Goal: Task Accomplishment & Management: Use online tool/utility

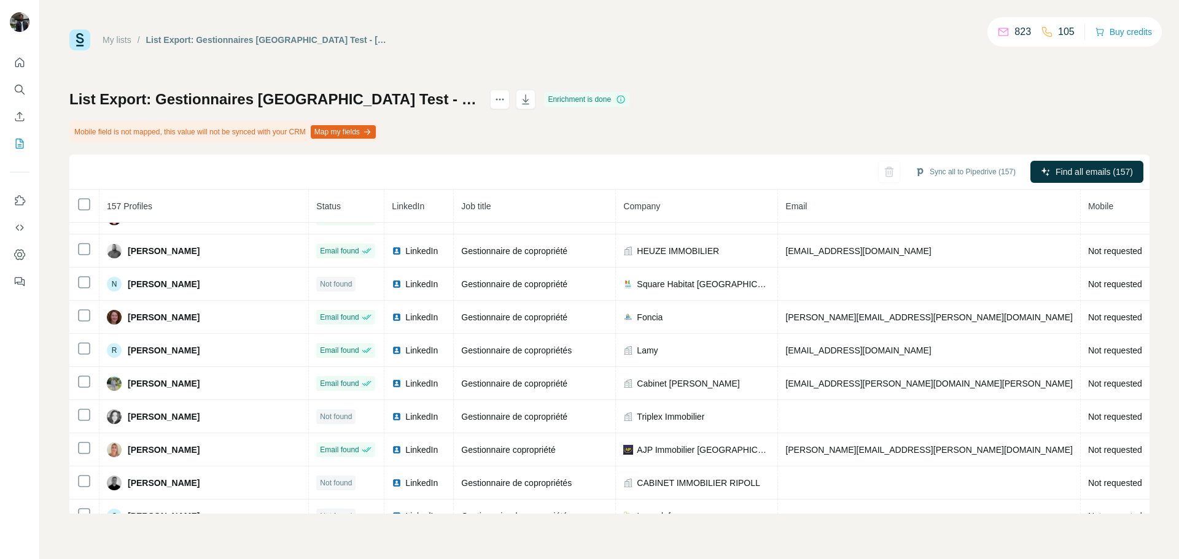
scroll to position [2547, 0]
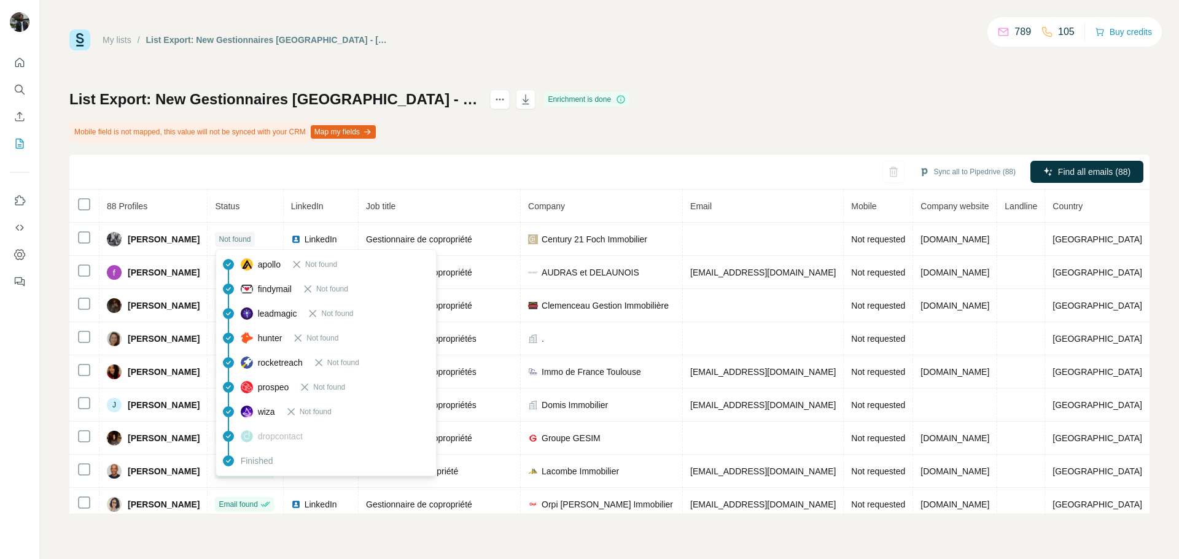
click at [470, 34] on div "My lists / List Export: New Gestionnaires [GEOGRAPHIC_DATA] - [DATE] 12:40 789 …" at bounding box center [609, 39] width 1080 height 21
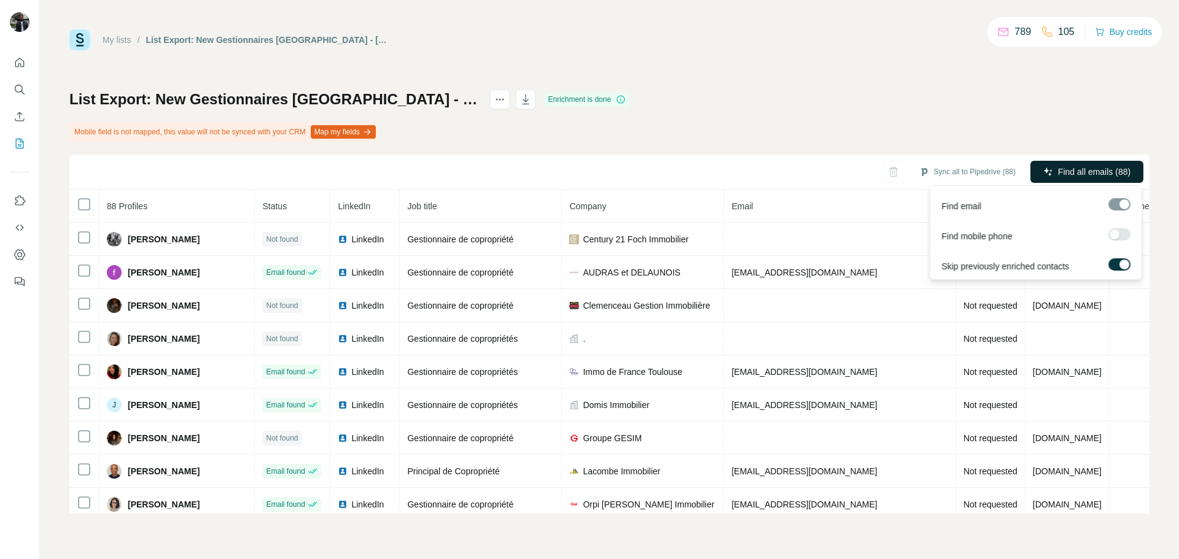
click at [1061, 171] on span "Find all emails (88)" at bounding box center [1094, 172] width 72 height 12
click at [1066, 169] on span "Find all emails (88)" at bounding box center [1094, 172] width 72 height 12
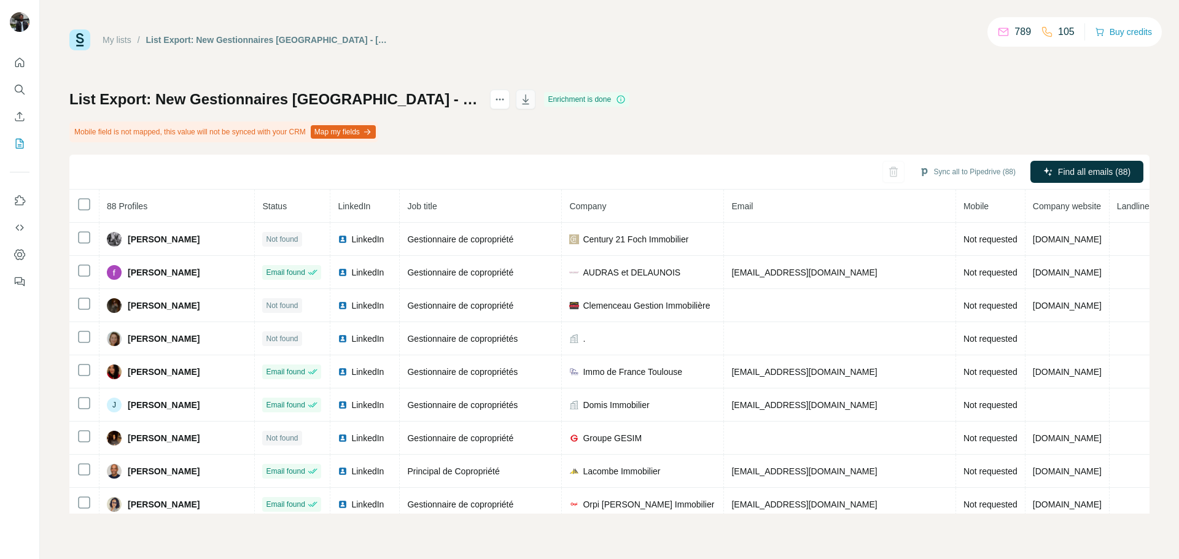
click at [535, 101] on button "button" at bounding box center [526, 100] width 20 height 20
